Goal: Find specific page/section

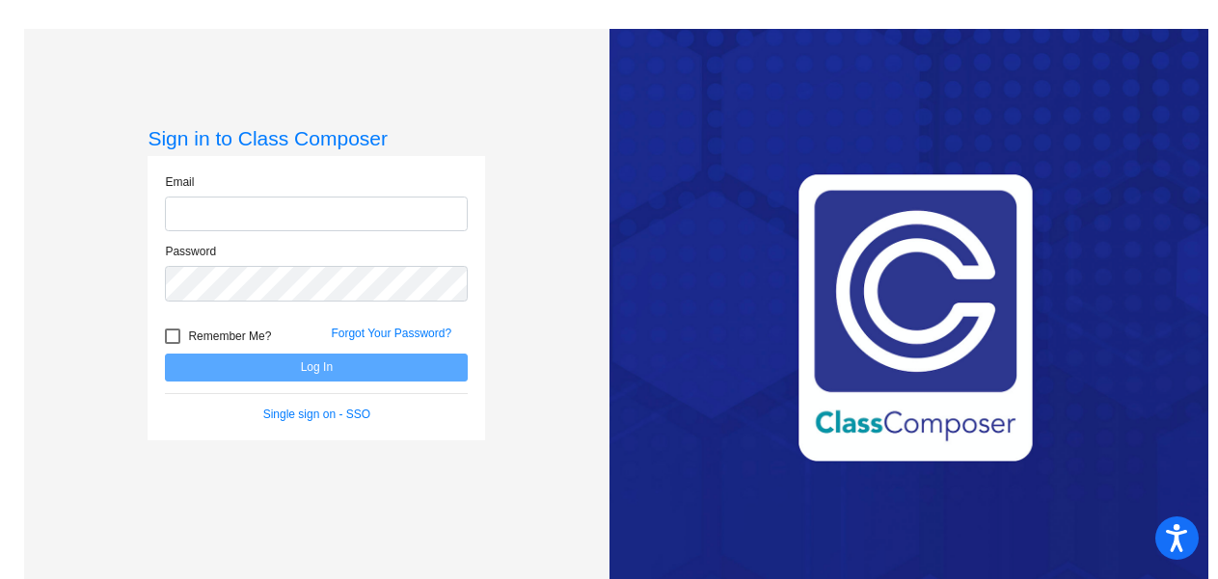
type input "[PERSON_NAME][EMAIL_ADDRESS][PERSON_NAME][DOMAIN_NAME]"
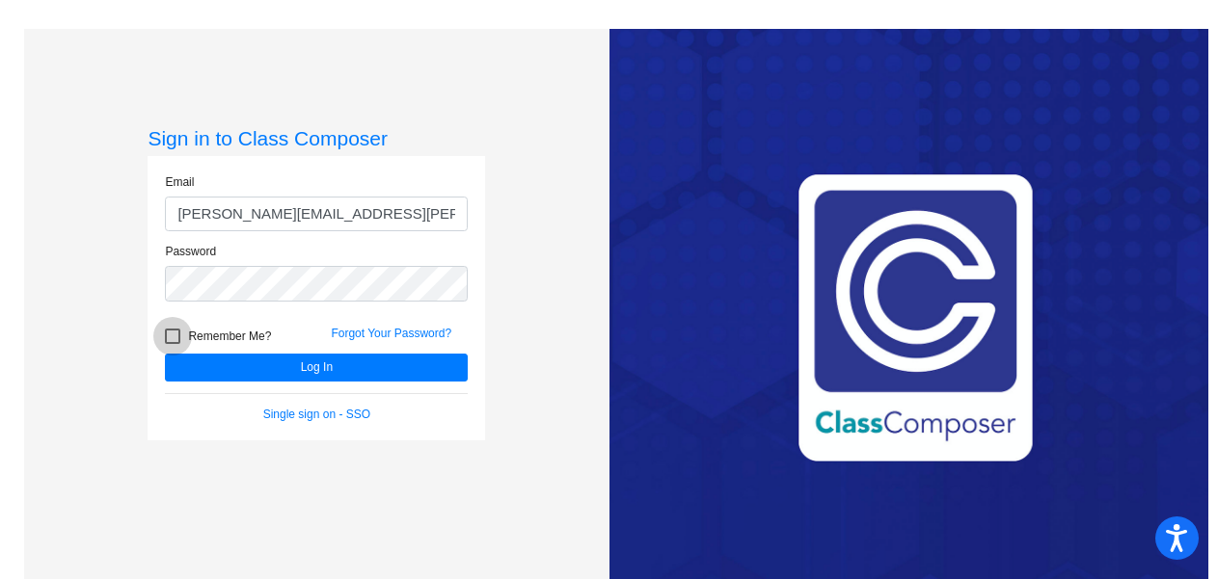
click at [175, 329] on div at bounding box center [172, 336] width 15 height 15
click at [173, 344] on input "Remember Me?" at bounding box center [172, 344] width 1 height 1
checkbox input "true"
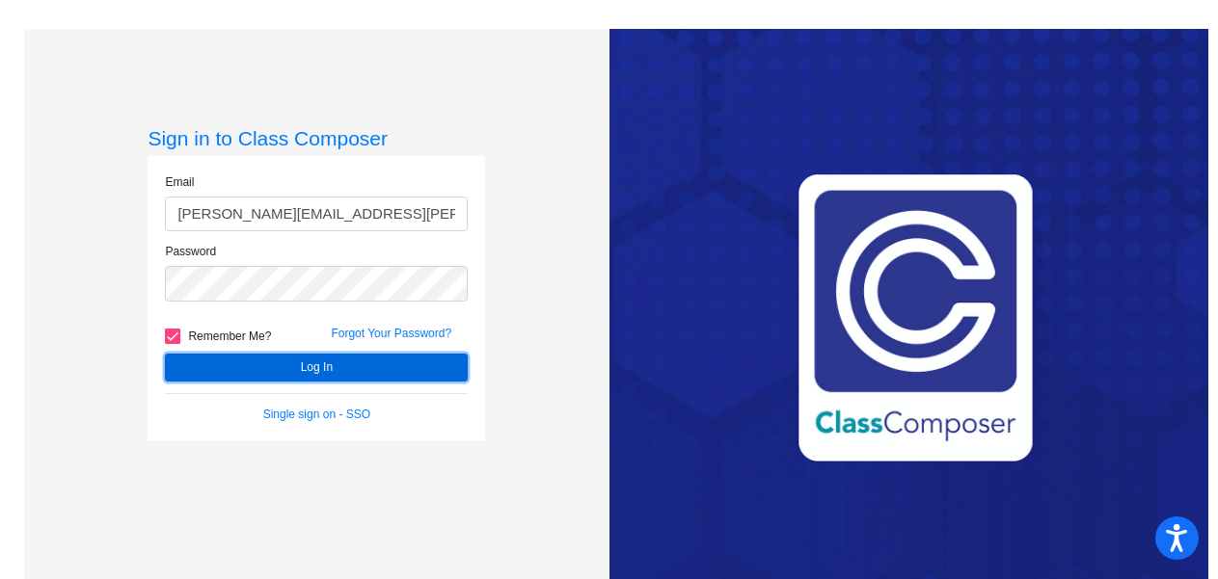
click at [257, 364] on button "Log In" at bounding box center [316, 368] width 303 height 28
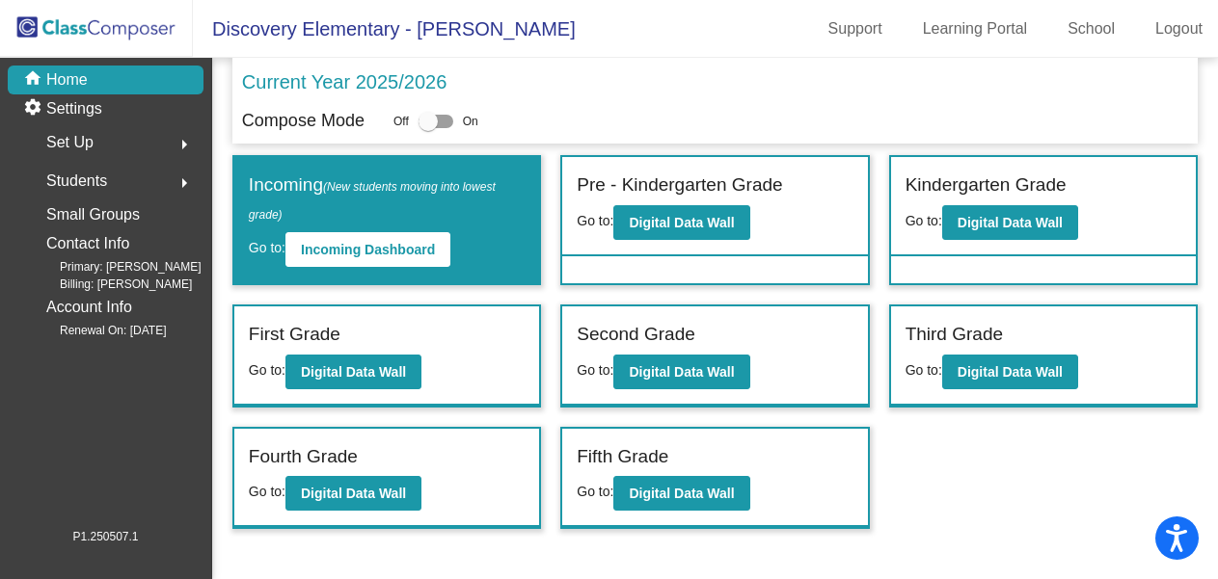
click at [75, 175] on span "Students" at bounding box center [76, 181] width 61 height 27
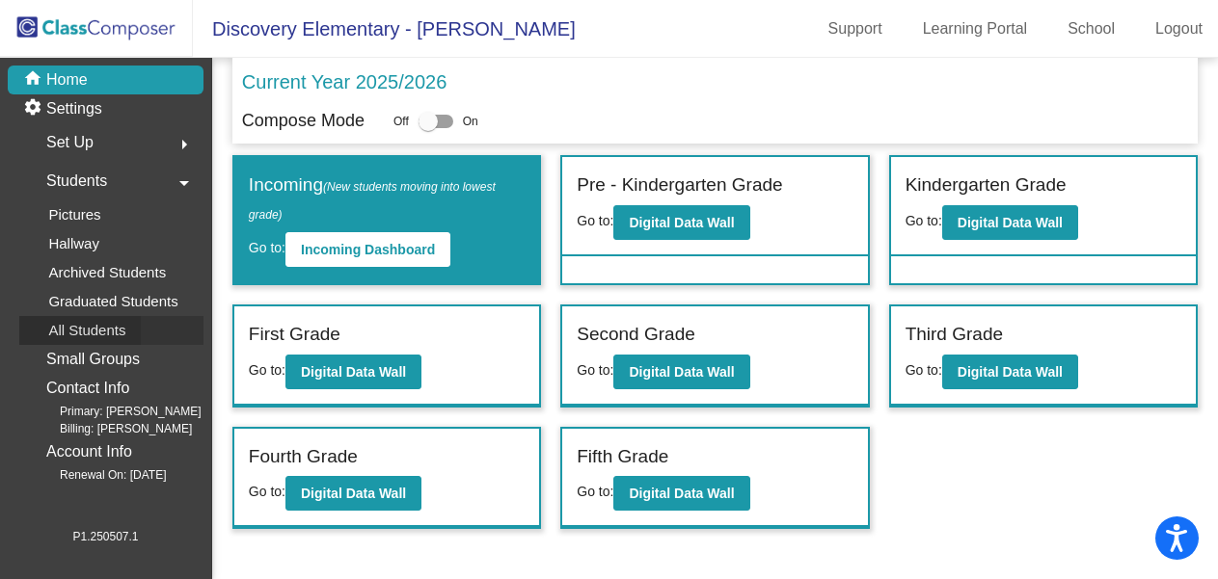
click at [70, 330] on p "All Students" at bounding box center [86, 330] width 77 height 23
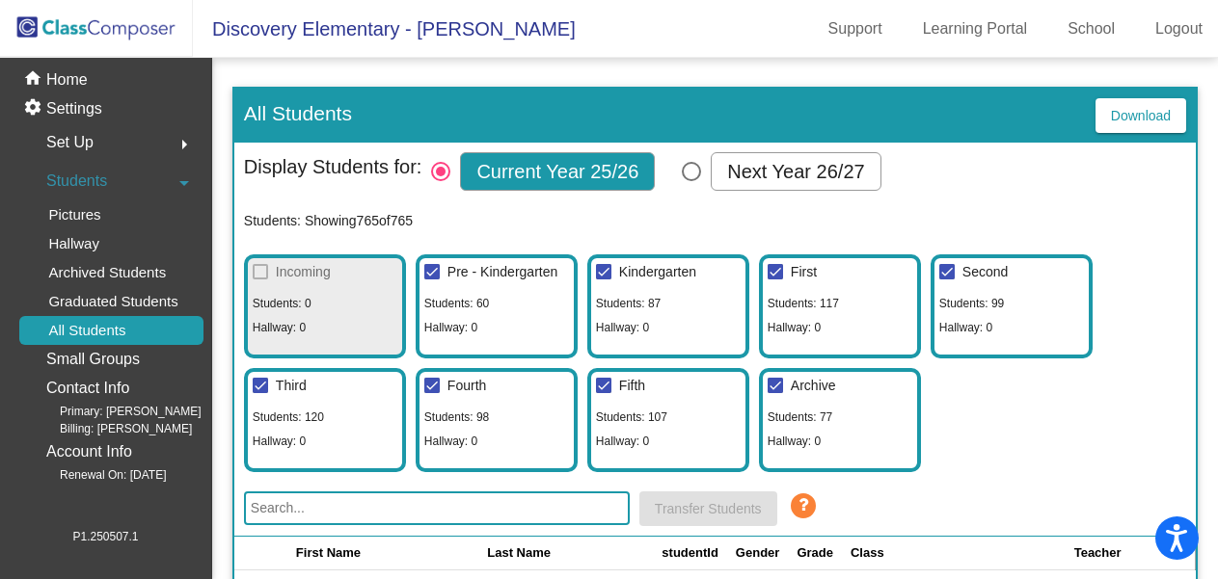
click at [387, 500] on input "text" at bounding box center [437, 509] width 386 height 34
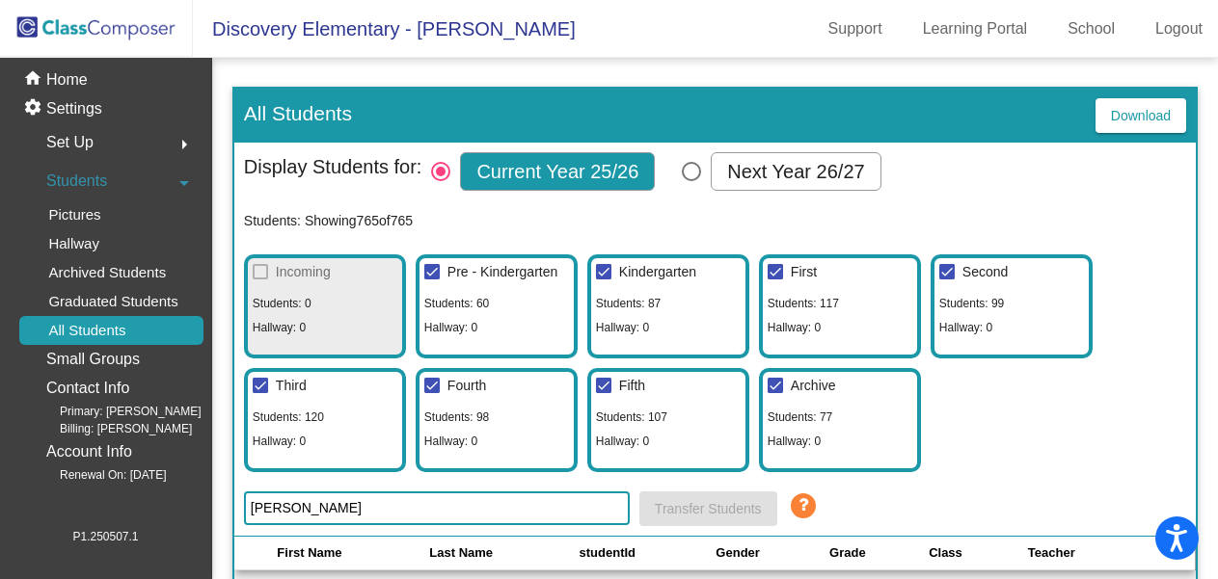
scroll to position [213, 0]
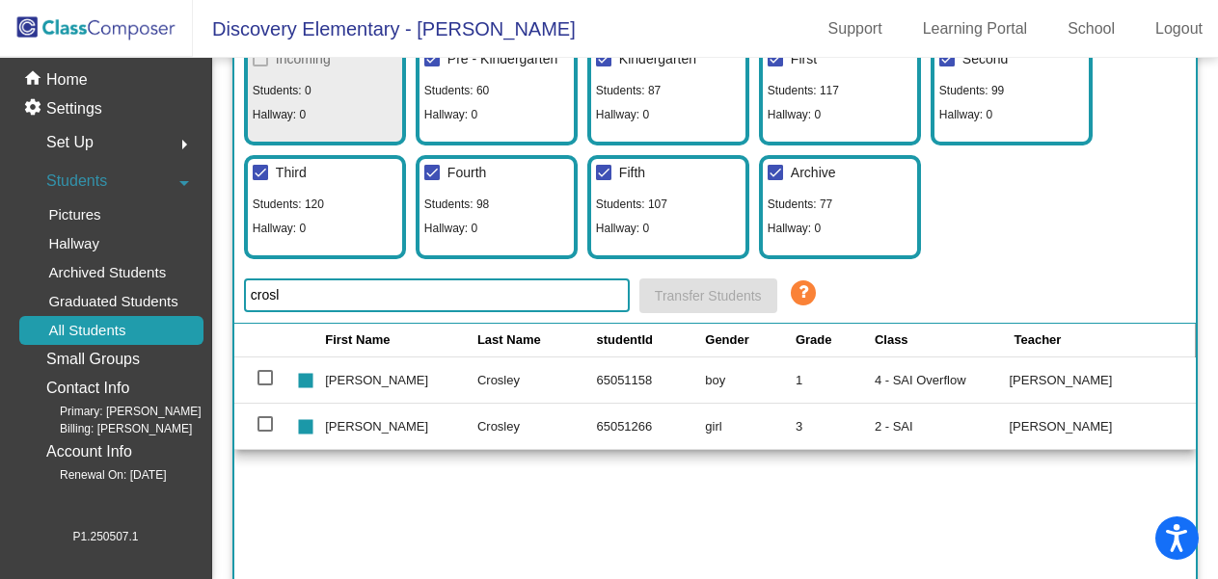
type input "crosl"
